Goal: Task Accomplishment & Management: Use online tool/utility

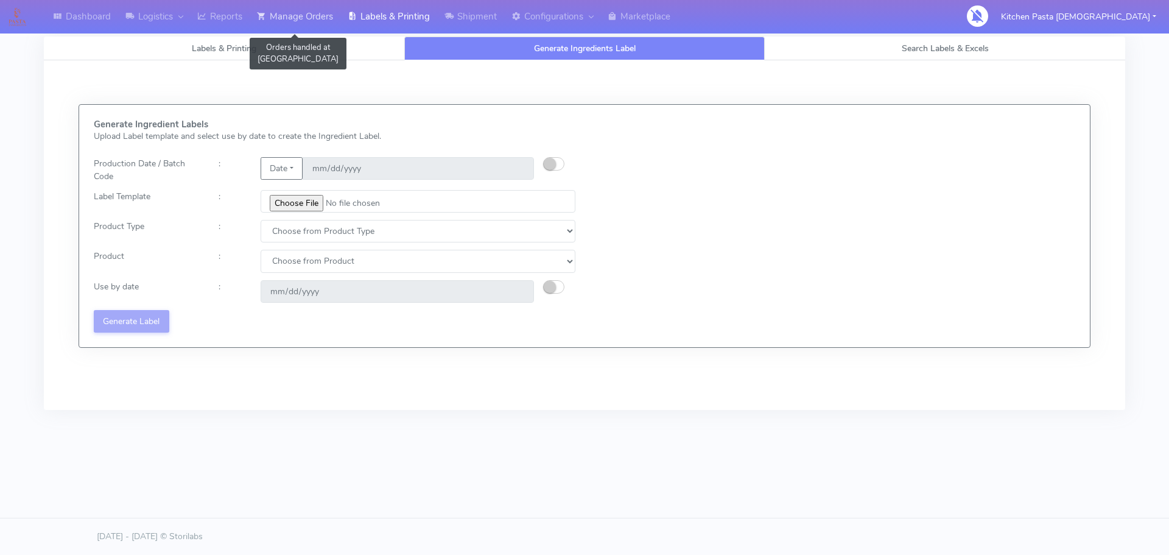
click at [312, 23] on link "Manage Orders" at bounding box center [295, 16] width 91 height 33
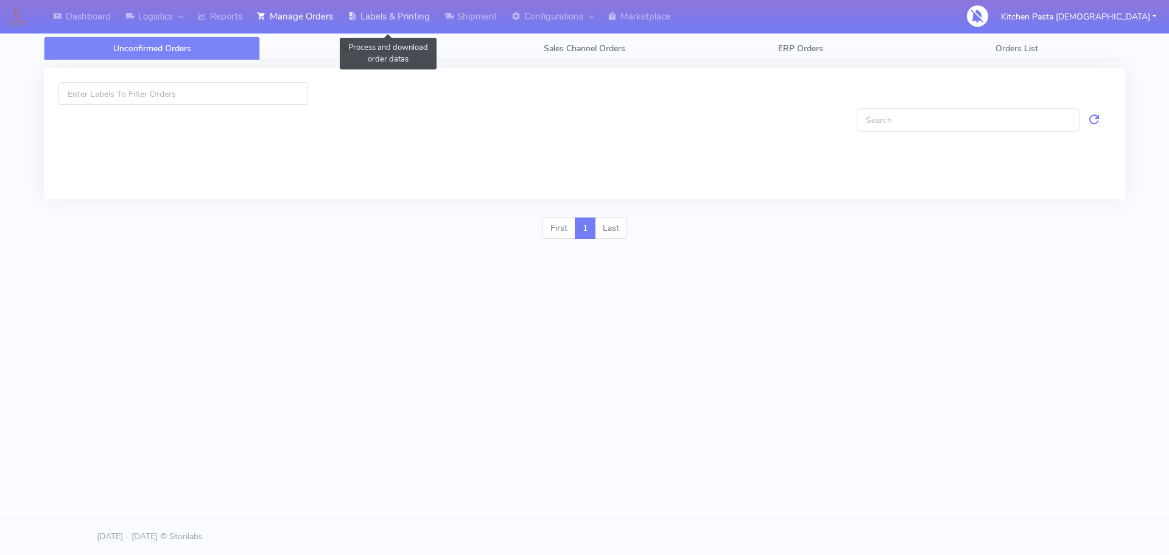
click at [386, 30] on link "Labels & Printing" at bounding box center [388, 16] width 97 height 33
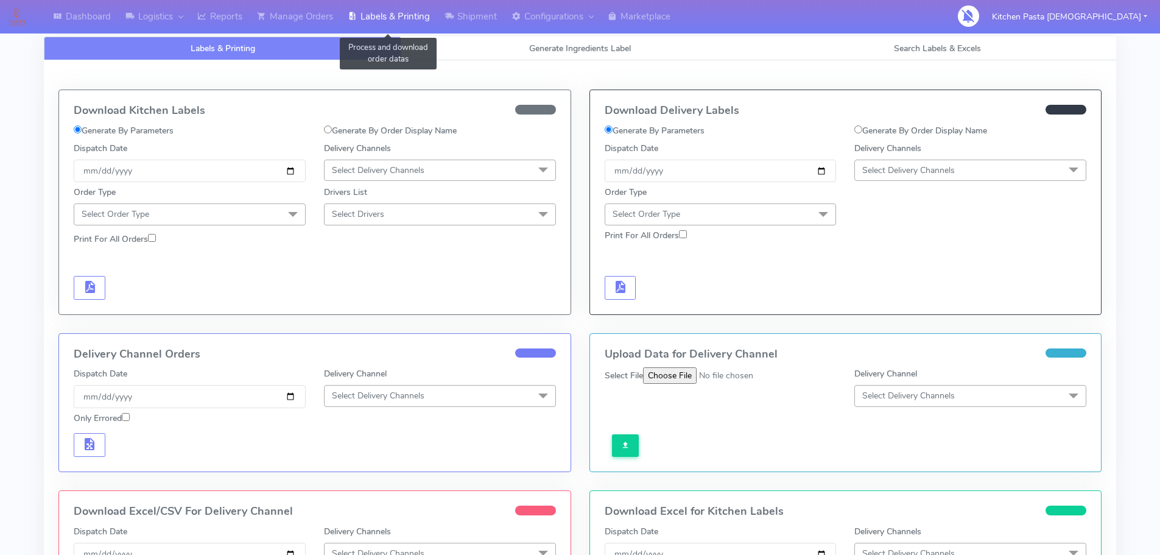
select select
click at [492, 56] on link "Generate Ingredients Label" at bounding box center [579, 49] width 357 height 24
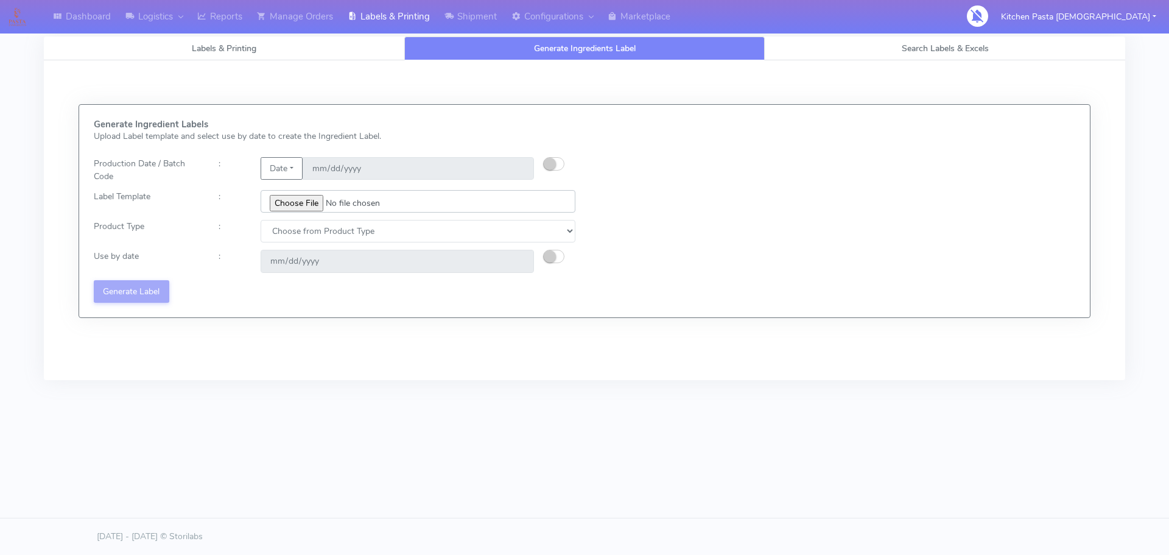
click at [295, 208] on input "file" at bounding box center [418, 201] width 315 height 23
type input "C:\fakepath\Profiteroles V1.jpg"
click at [413, 200] on input "file" at bounding box center [418, 201] width 315 height 23
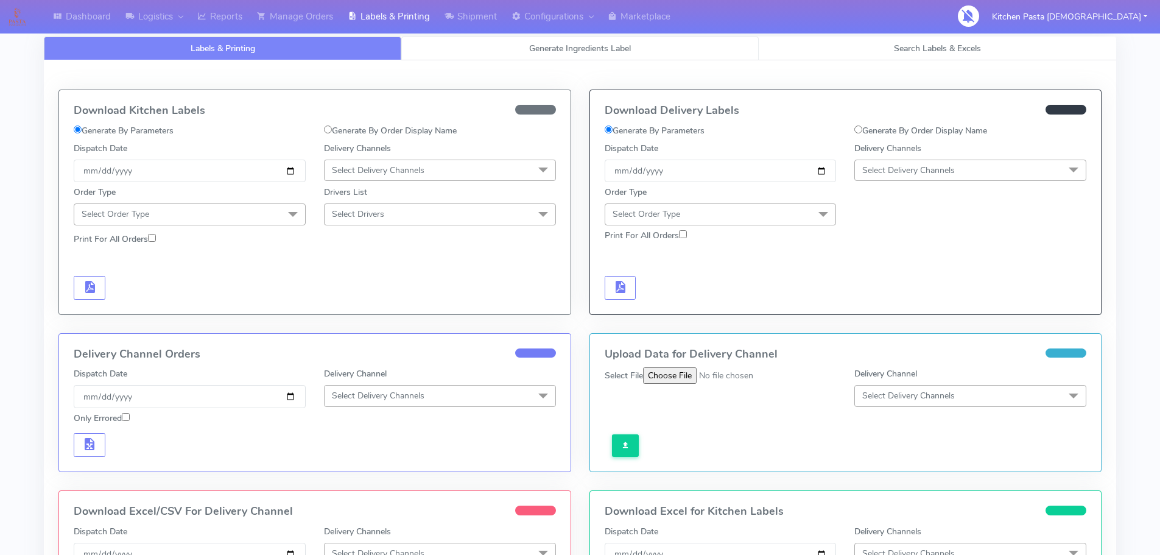
click at [671, 57] on link "Generate Ingredients Label" at bounding box center [579, 49] width 357 height 24
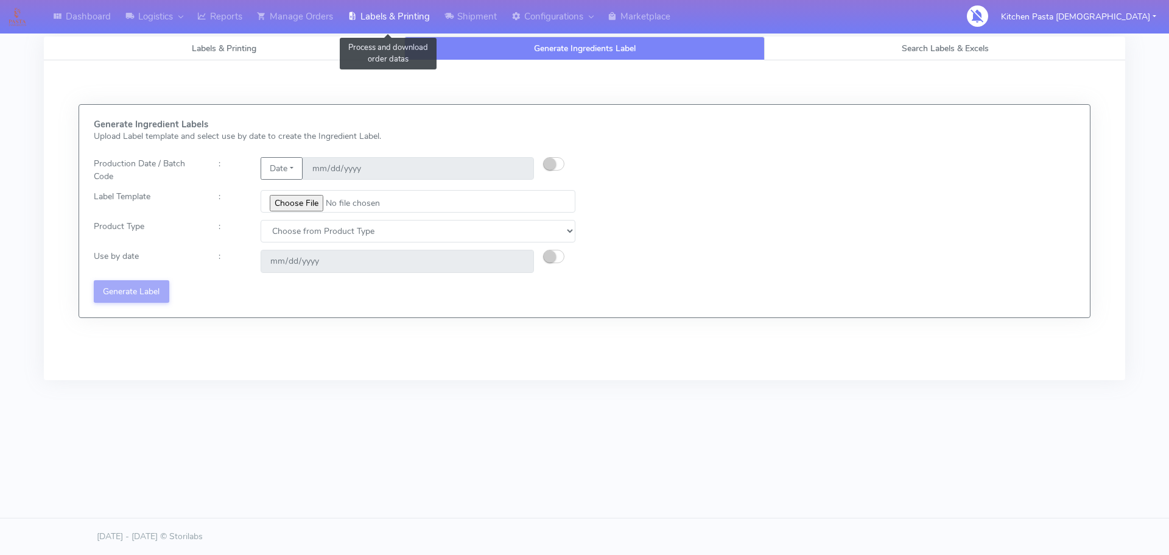
click at [390, 30] on link "Labels & Printing" at bounding box center [388, 16] width 97 height 33
click at [859, 44] on link "Search Labels & Excels" at bounding box center [945, 49] width 360 height 24
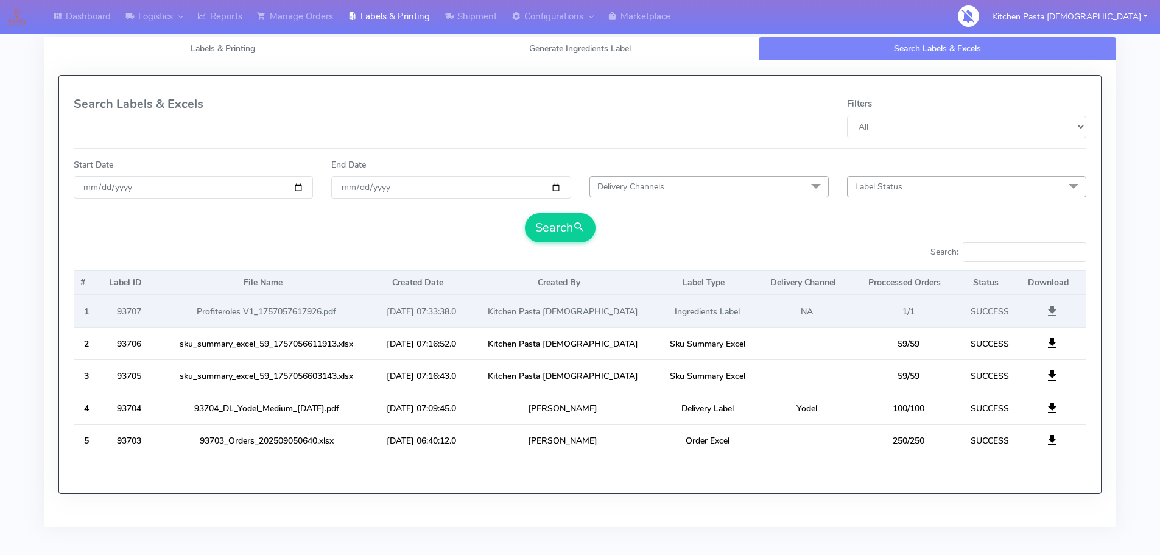
click at [1053, 310] on span at bounding box center [1052, 314] width 15 height 12
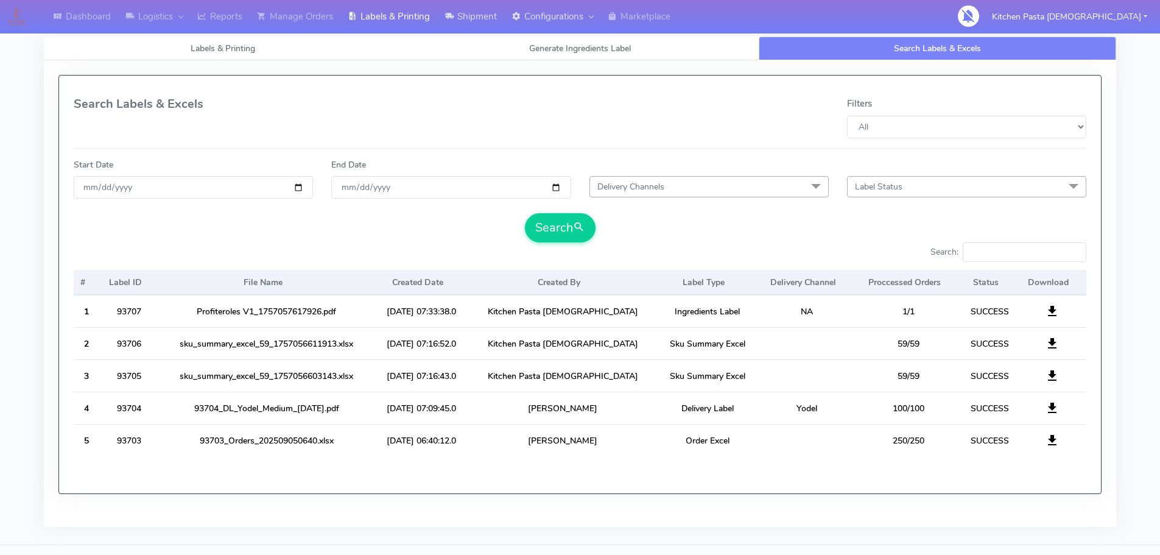
drag, startPoint x: 527, startPoint y: 26, endPoint x: 459, endPoint y: 26, distance: 68.2
click at [527, 26] on link "Configurations" at bounding box center [552, 16] width 96 height 33
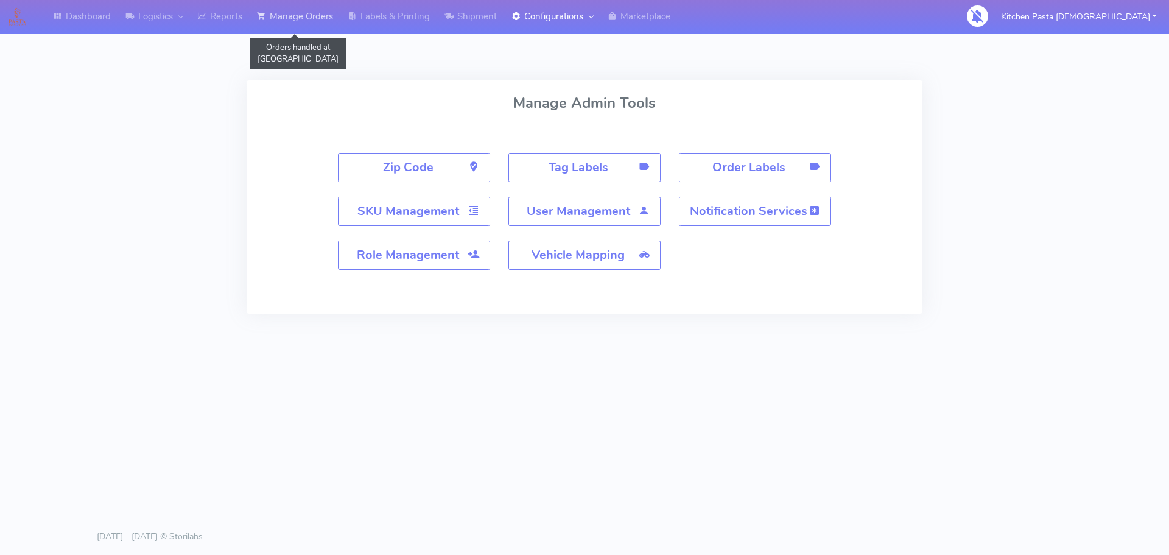
click at [340, 18] on link "Manage Orders" at bounding box center [295, 16] width 91 height 33
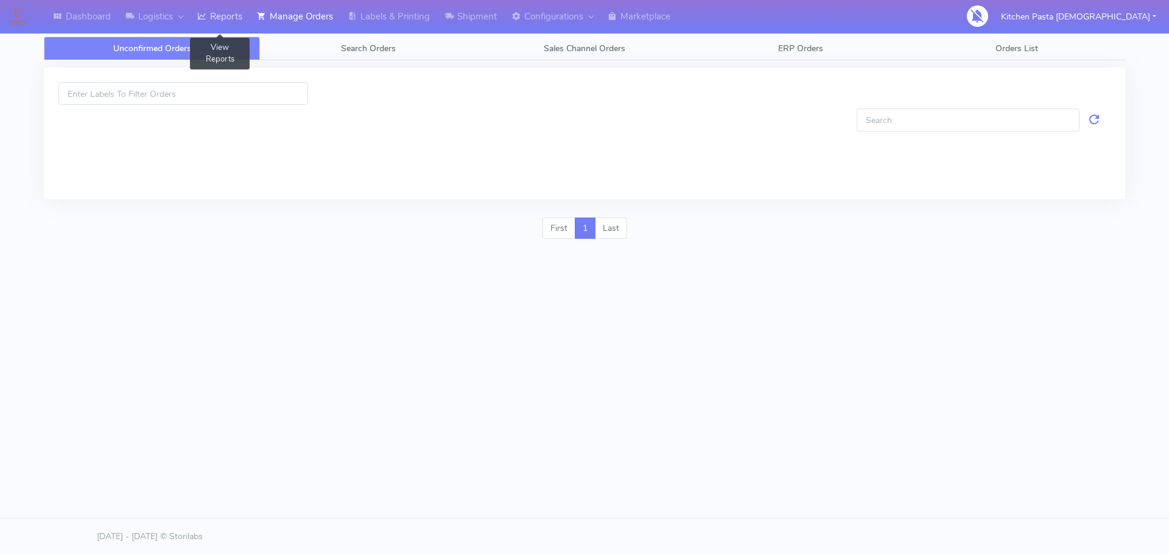
click at [226, 23] on link "Reports" at bounding box center [220, 16] width 60 height 33
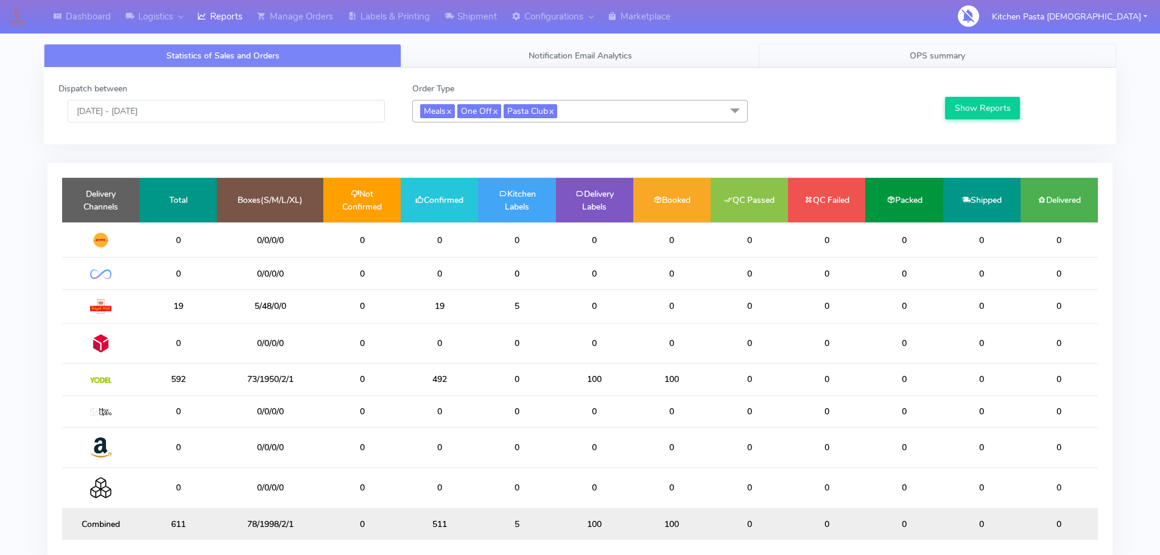
click at [937, 60] on span "OPS summary" at bounding box center [936, 56] width 55 height 12
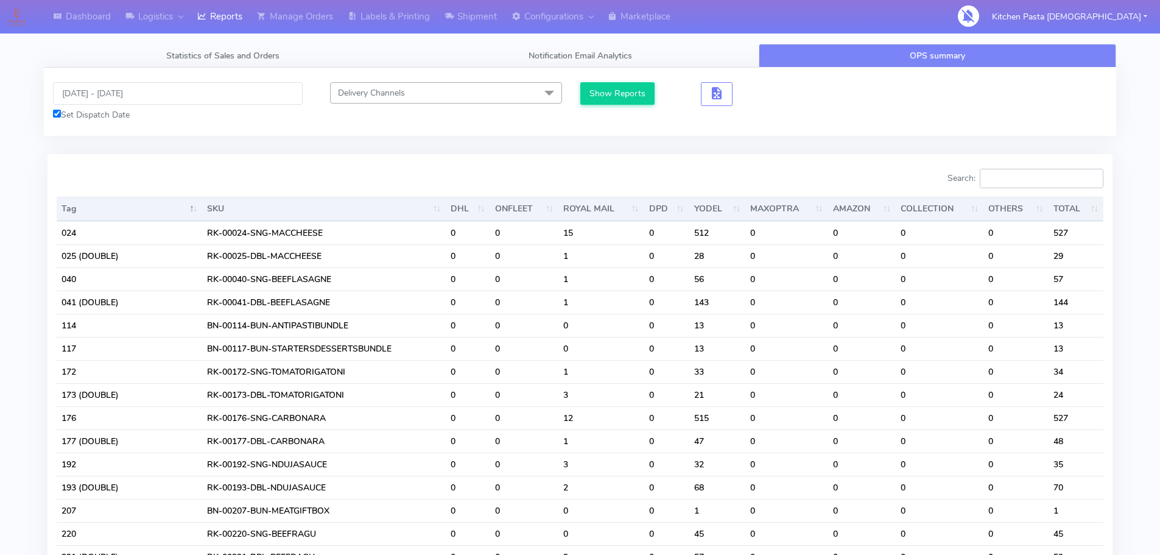
click at [1033, 178] on input "Search:" at bounding box center [1041, 178] width 124 height 19
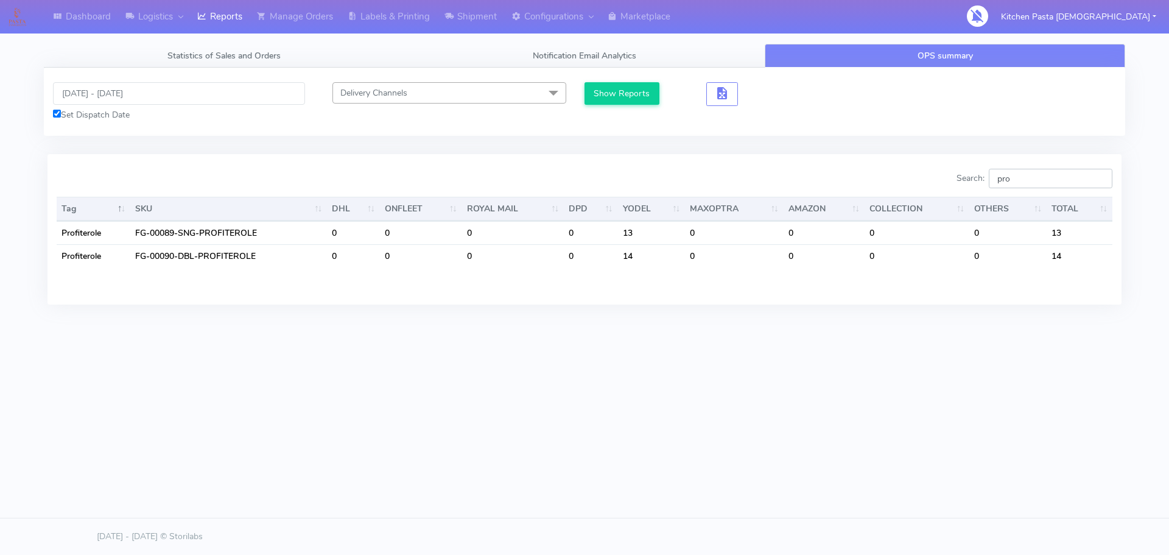
click at [1039, 178] on input "pro" at bounding box center [1051, 178] width 124 height 19
type input "prof"
